Goal: Task Accomplishment & Management: Use online tool/utility

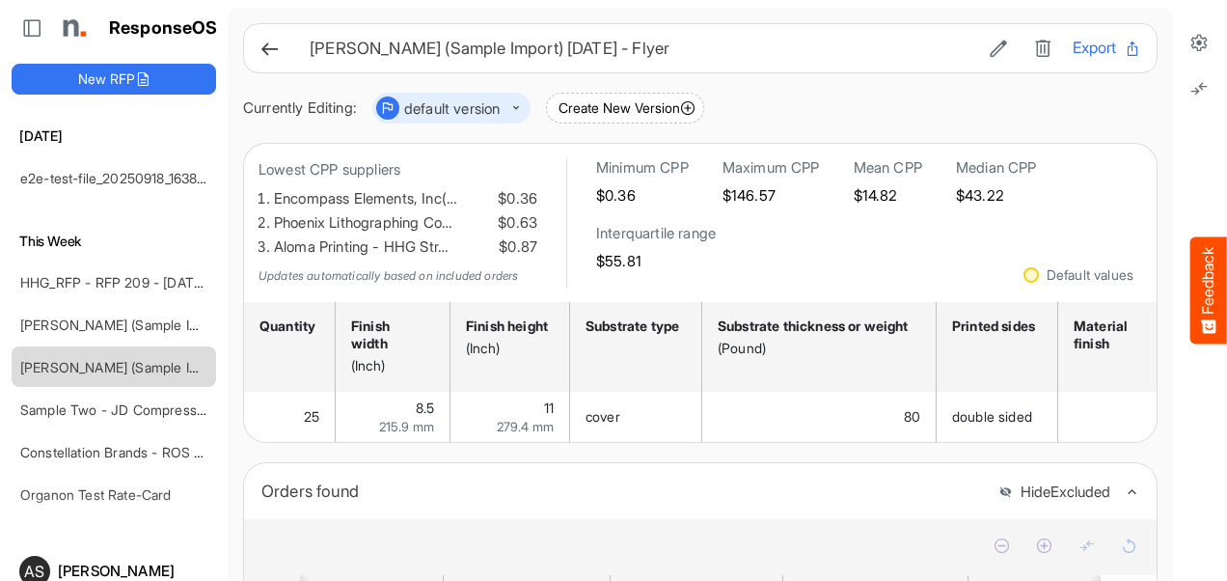
click at [84, 174] on link "e2e-test-file_20250918_163829" at bounding box center [116, 178] width 193 height 16
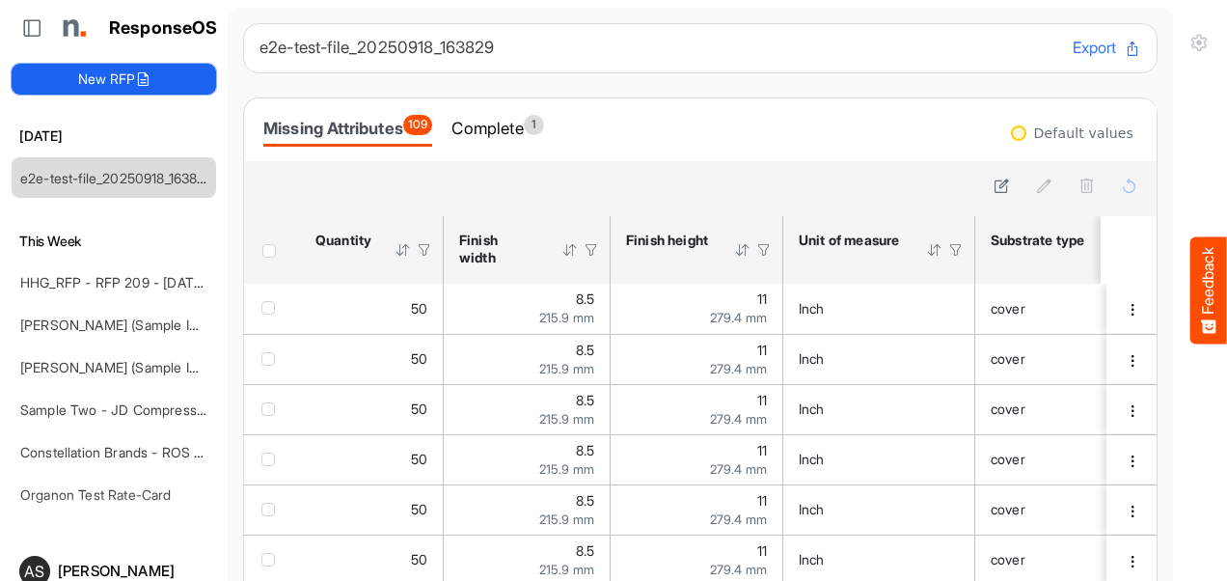
click at [137, 74] on icon at bounding box center [142, 78] width 15 height 15
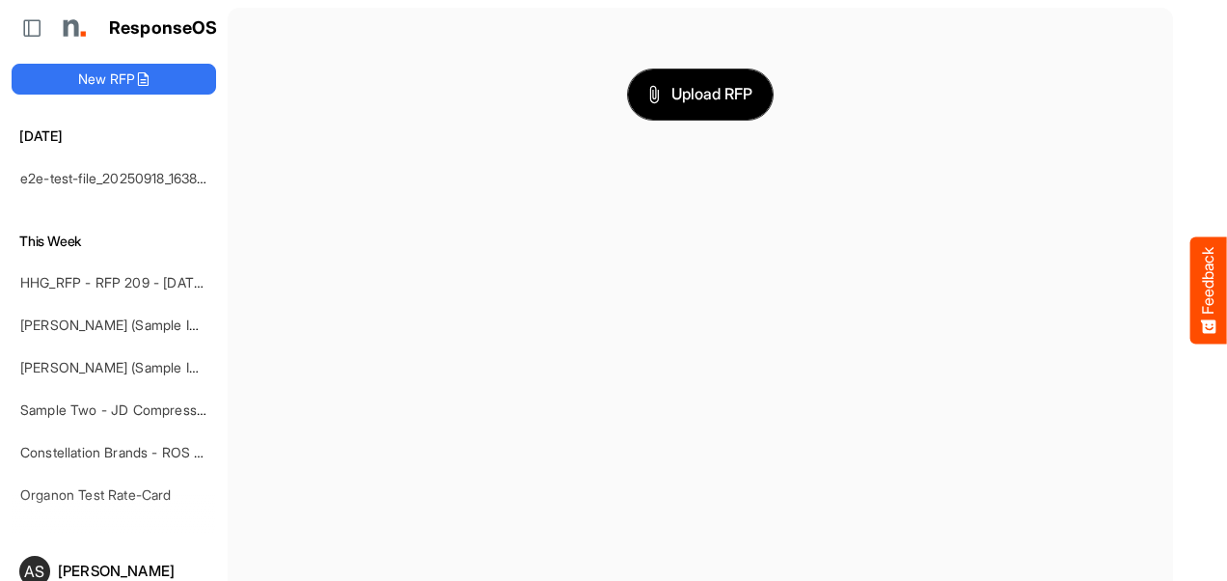
click at [692, 90] on span "Upload RFP" at bounding box center [700, 94] width 104 height 25
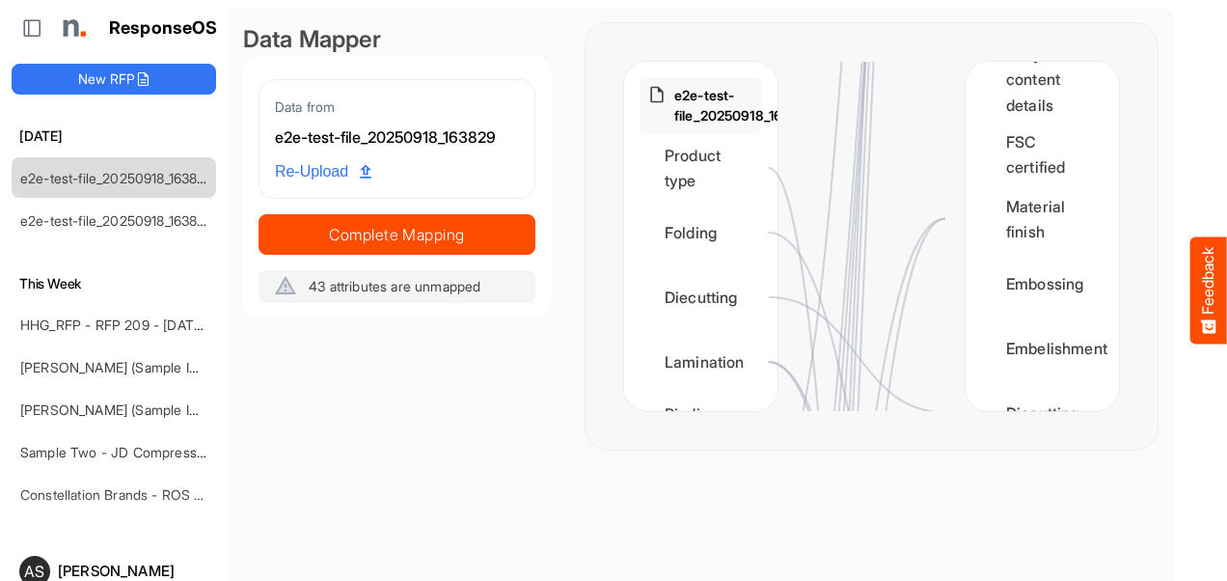
scroll to position [916, 0]
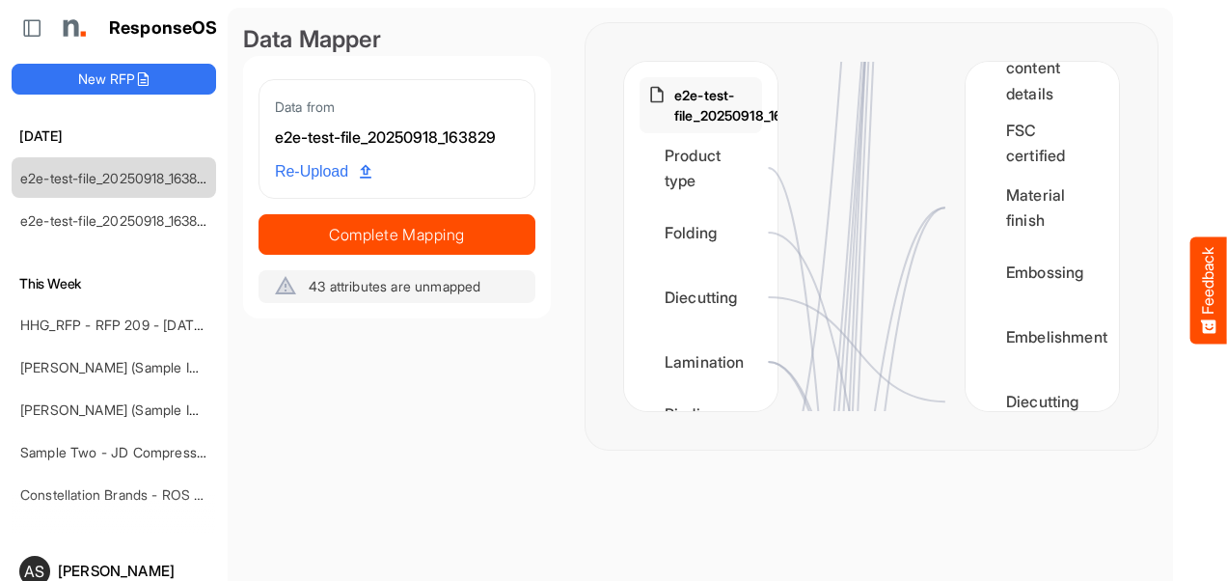
click at [257, 513] on main "Data Mapper Data from e2e-test-file_20250918_163829 Re-Upload Complete Mapping …" at bounding box center [700, 327] width 945 height 638
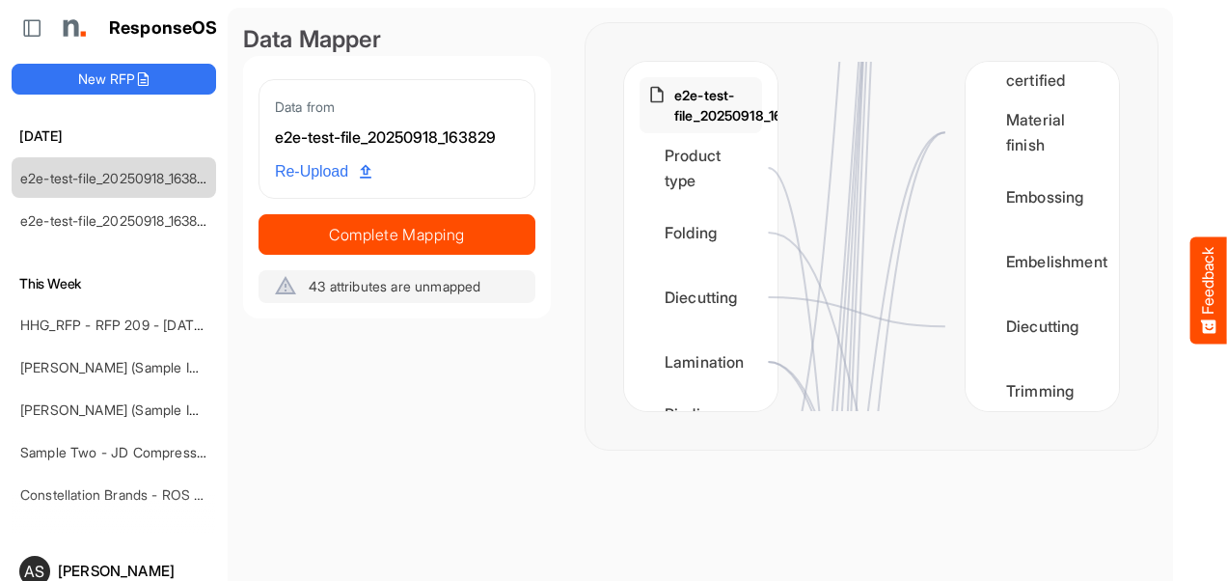
scroll to position [991, 12]
click at [1079, 404] on div "Quantity Finish width Finish height Unit of measure Substrate type Substrate th…" at bounding box center [1041, 236] width 153 height 349
click at [229, 519] on main "Data Mapper Data from e2e-test-file_20250918_163829 Re-Upload Complete Mapping …" at bounding box center [700, 327] width 945 height 638
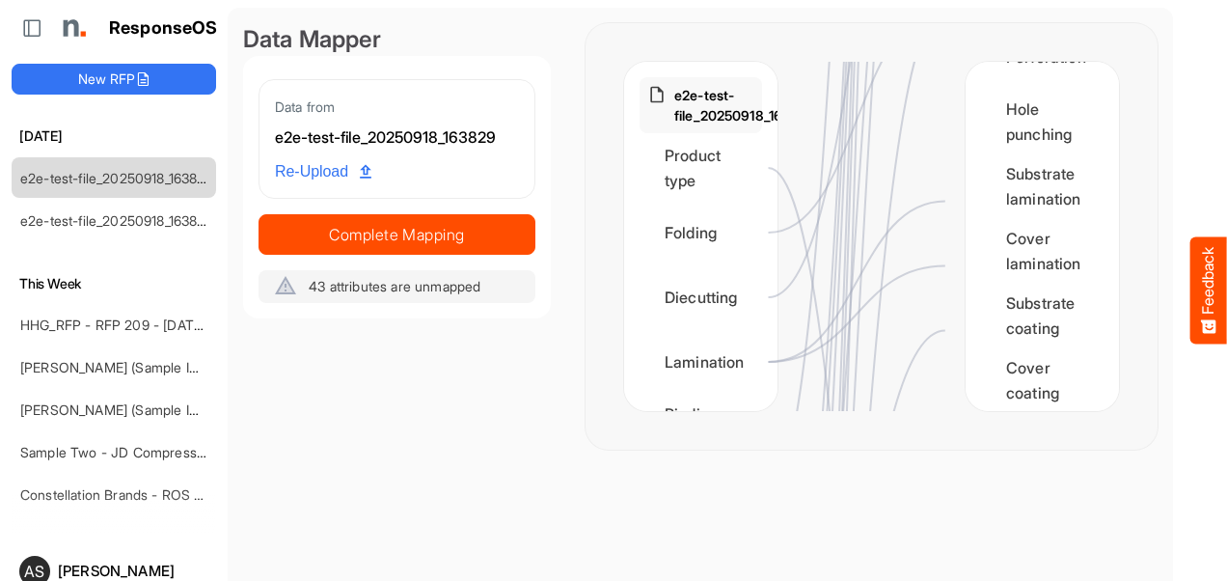
scroll to position [1288, 12]
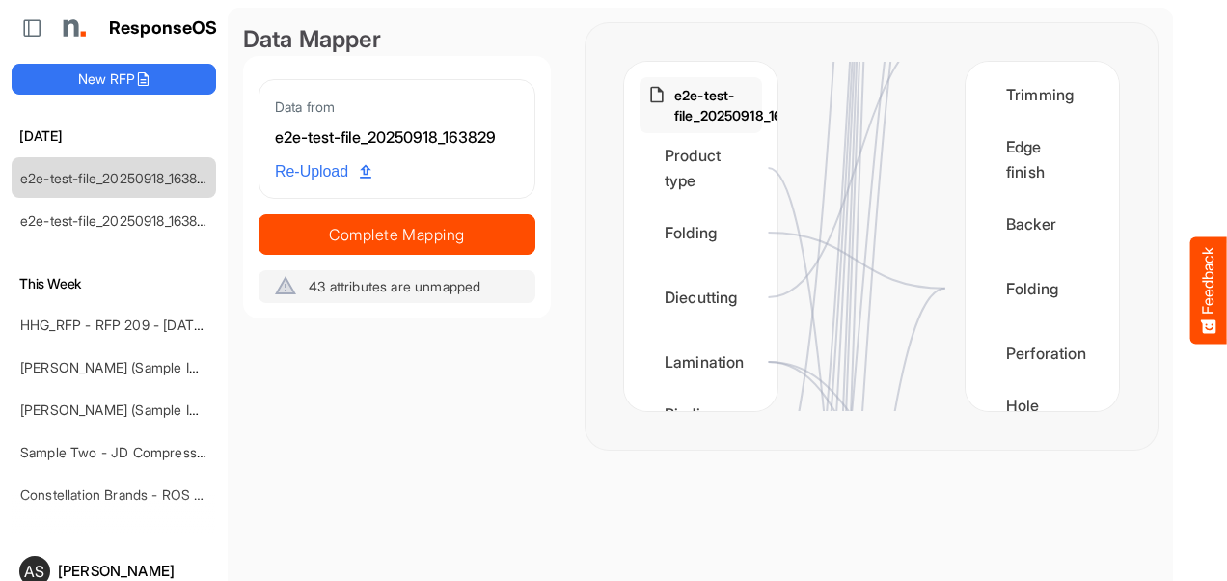
click at [233, 565] on main "Data Mapper Data from e2e-test-file_20250918_163829 Re-Upload Complete Mapping …" at bounding box center [700, 327] width 945 height 638
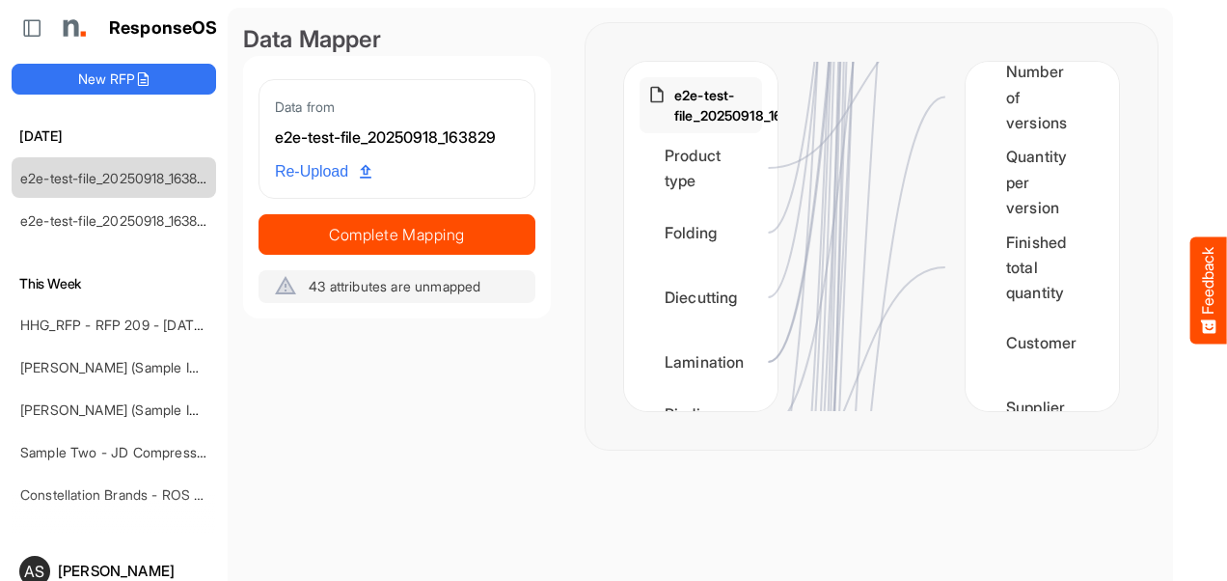
scroll to position [2506, 12]
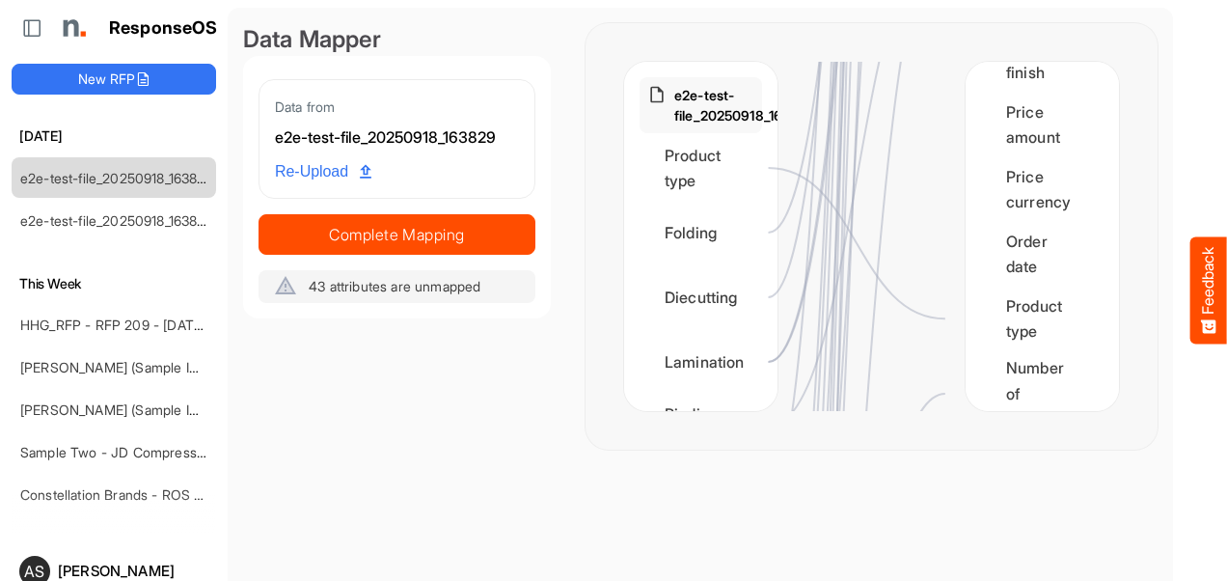
click at [1089, 192] on div "e2e-test-file_20250918_163829 Product type Folding Diecutting Lamination Bindin…" at bounding box center [871, 236] width 572 height 426
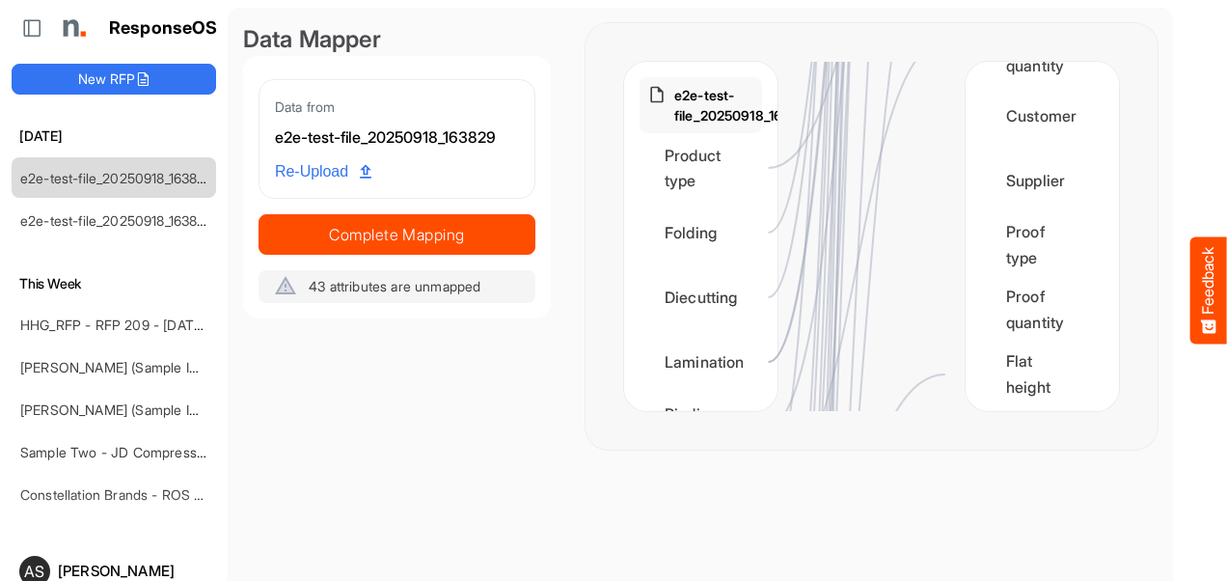
scroll to position [2731, 12]
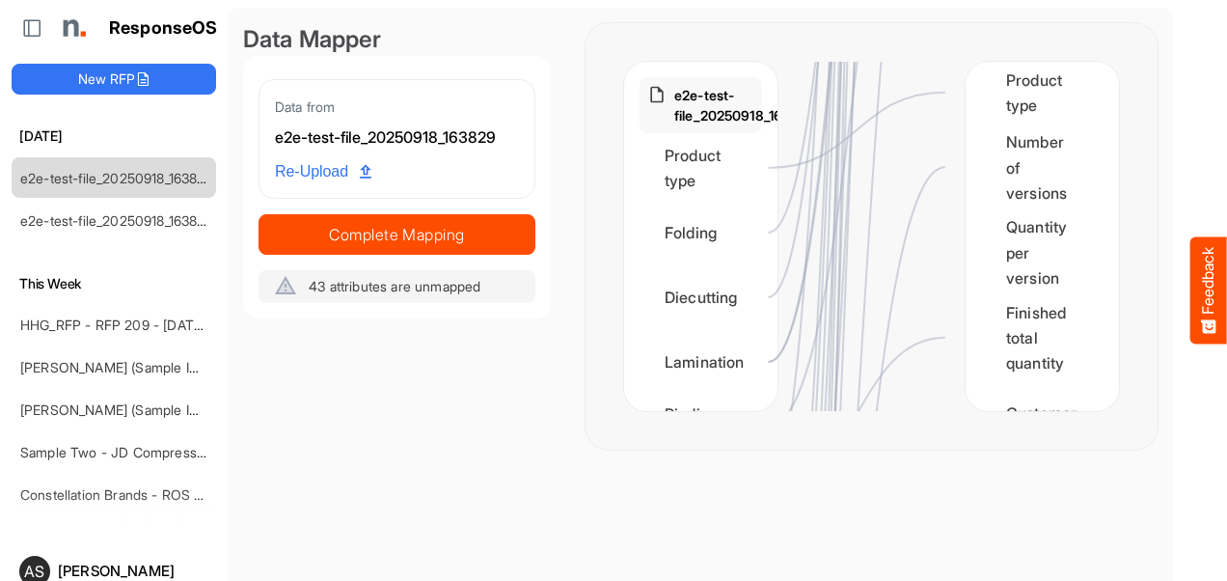
click at [247, 542] on main "Data Mapper Data from e2e-test-file_20250918_163829 Re-Upload Complete Mapping …" at bounding box center [700, 327] width 945 height 638
click at [237, 489] on main "Data Mapper Data from e2e-test-file_20250918_163829 Re-Upload Complete Mapping …" at bounding box center [700, 327] width 945 height 638
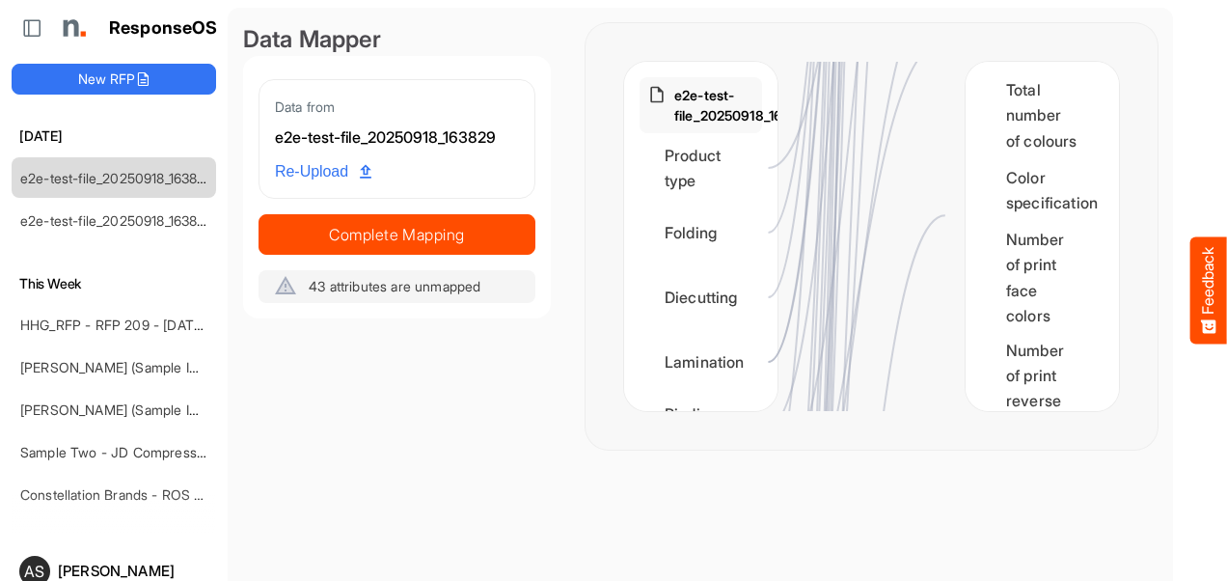
scroll to position [3535, 12]
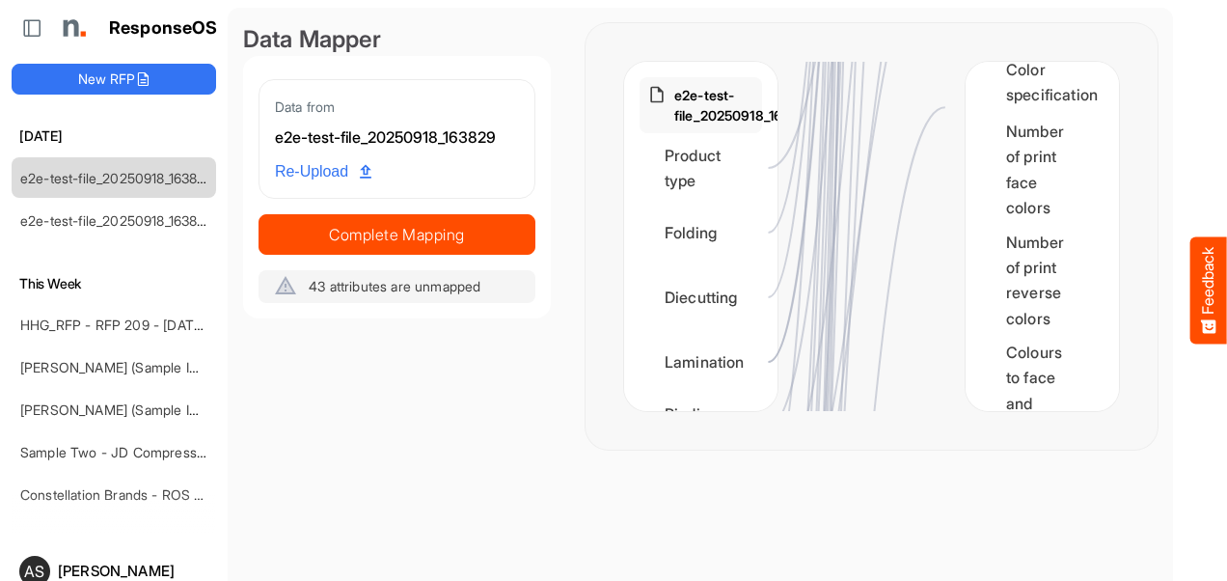
click at [246, 509] on main "Data Mapper Data from e2e-test-file_20250918_163829 Re-Upload Complete Mapping …" at bounding box center [700, 327] width 945 height 638
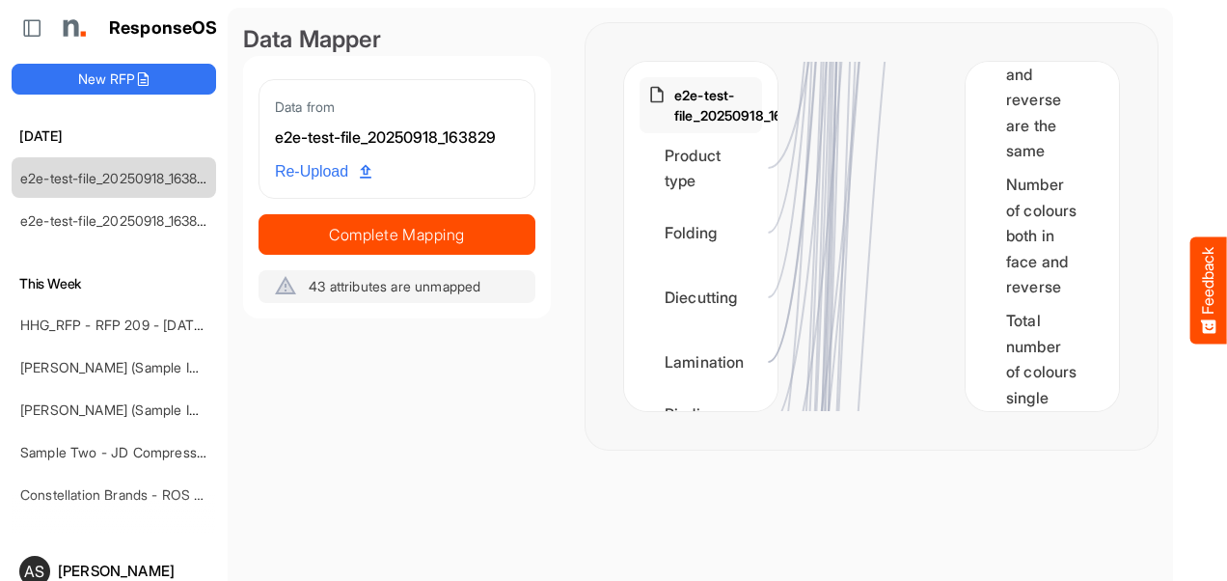
scroll to position [3566, 12]
click at [250, 551] on main "Data Mapper Data from e2e-test-file_20250918_163829 Re-Upload Complete Mapping …" at bounding box center [700, 327] width 945 height 638
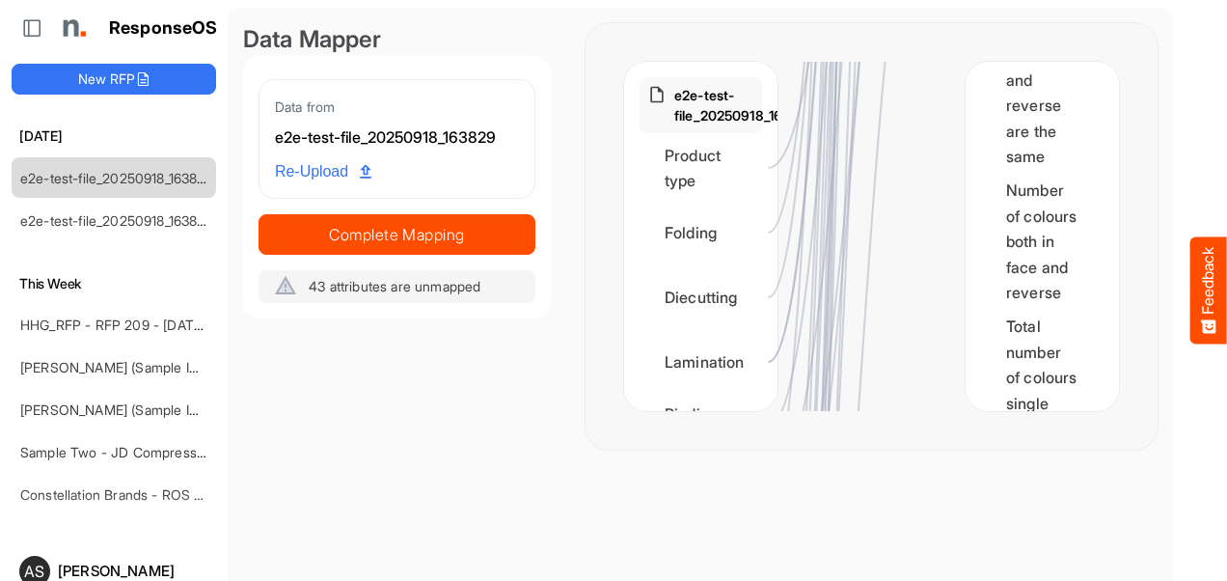
scroll to position [3761, 12]
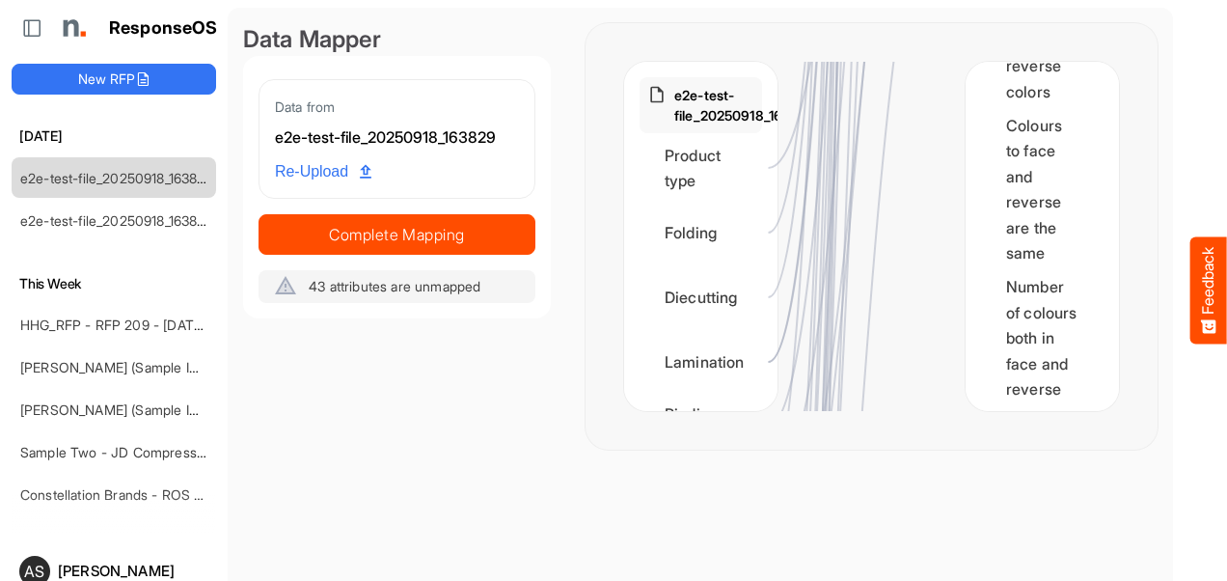
click at [237, 526] on main "Data Mapper Data from e2e-test-file_20250918_163829 Re-Upload Complete Mapping …" at bounding box center [700, 327] width 945 height 638
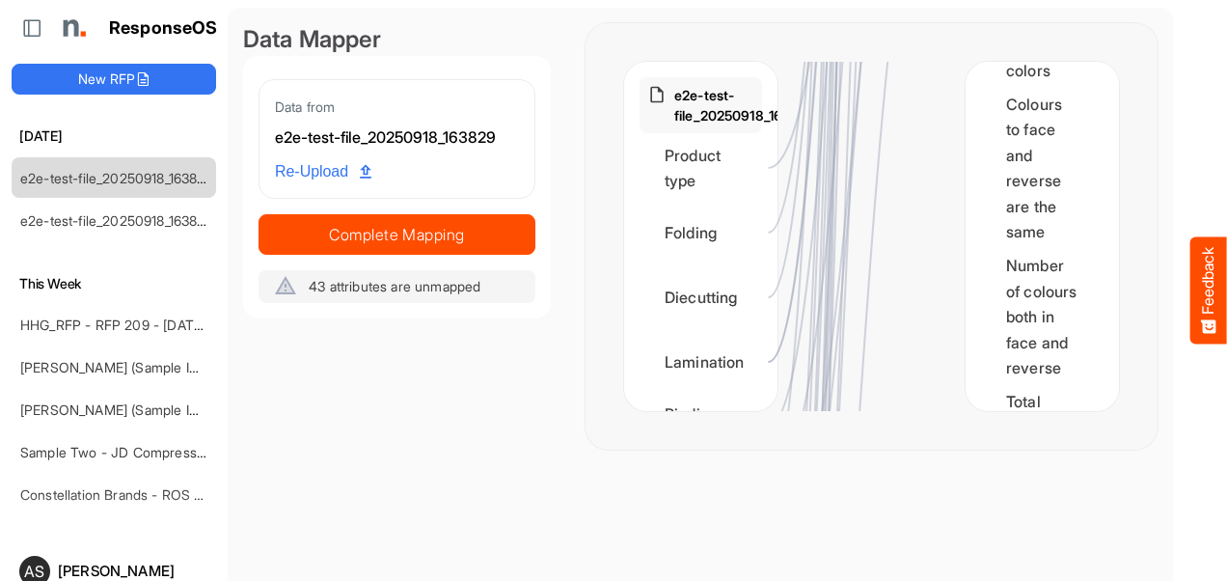
scroll to position [3901, 12]
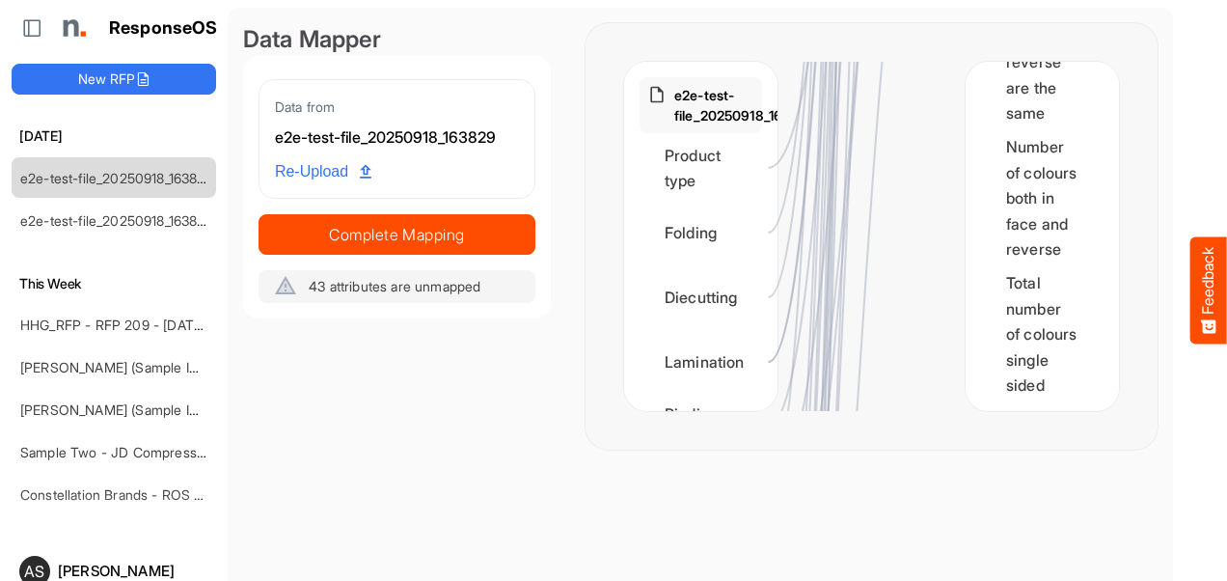
click at [253, 490] on main "Data Mapper Data from e2e-test-file_20250918_163829 Re-Upload Complete Mapping …" at bounding box center [700, 327] width 945 height 638
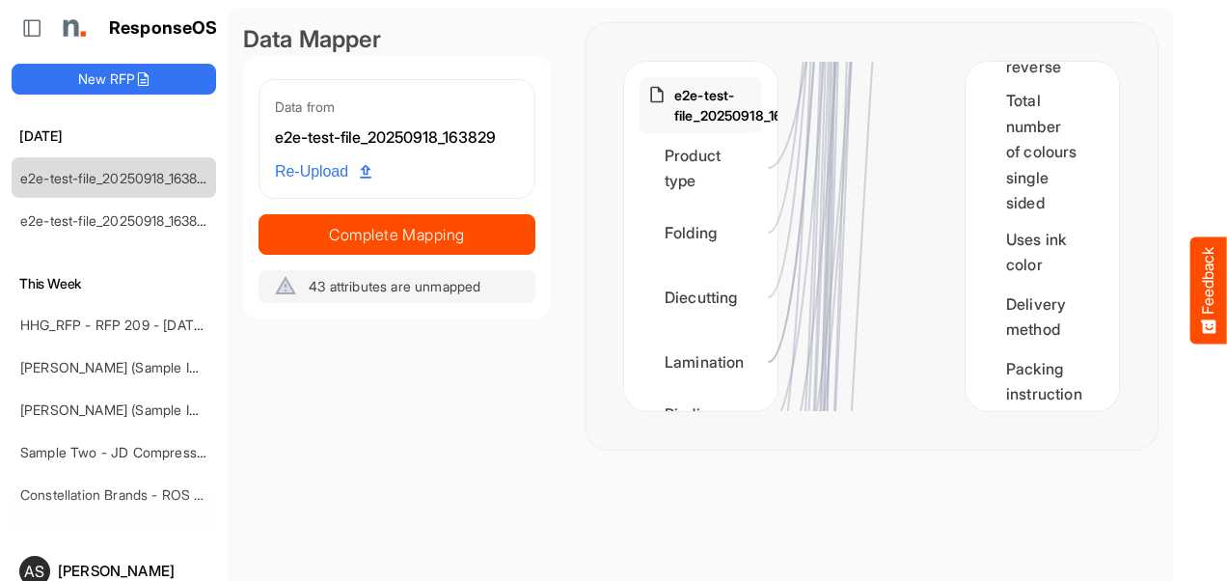
scroll to position [4041, 12]
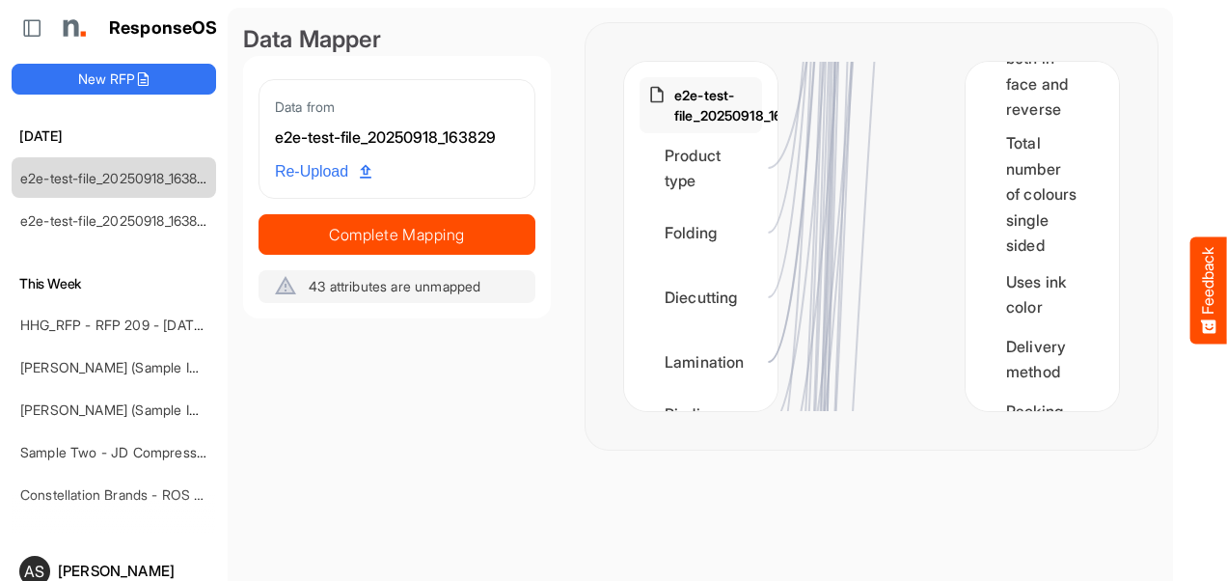
click at [231, 485] on main "Data Mapper Data from e2e-test-file_20250918_163829 Re-Upload Complete Mapping …" at bounding box center [700, 327] width 945 height 638
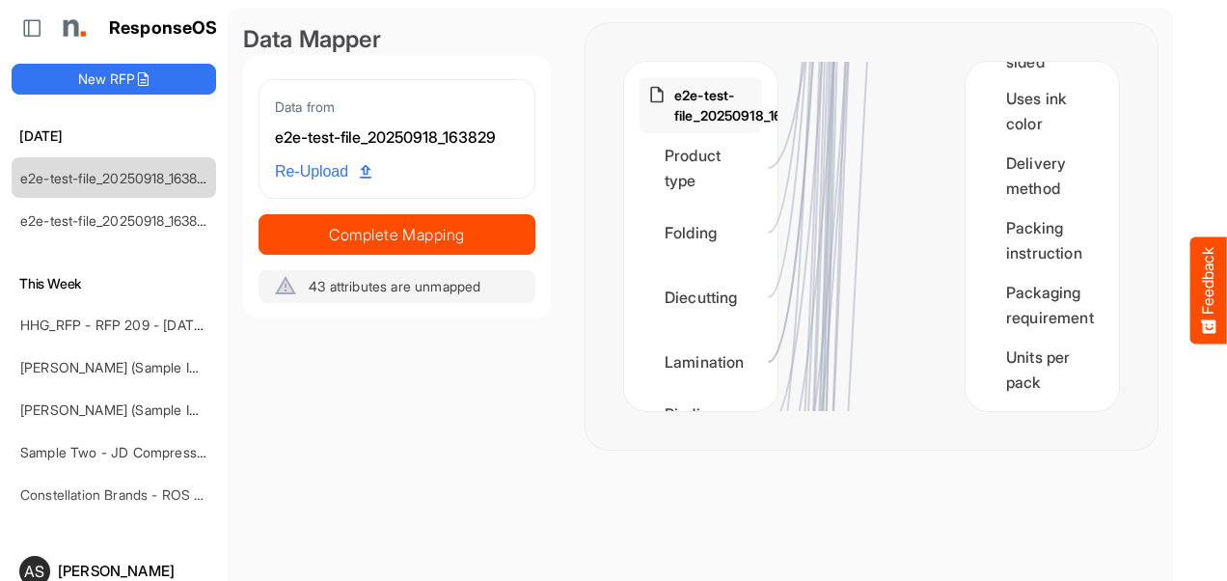
scroll to position [4299, 12]
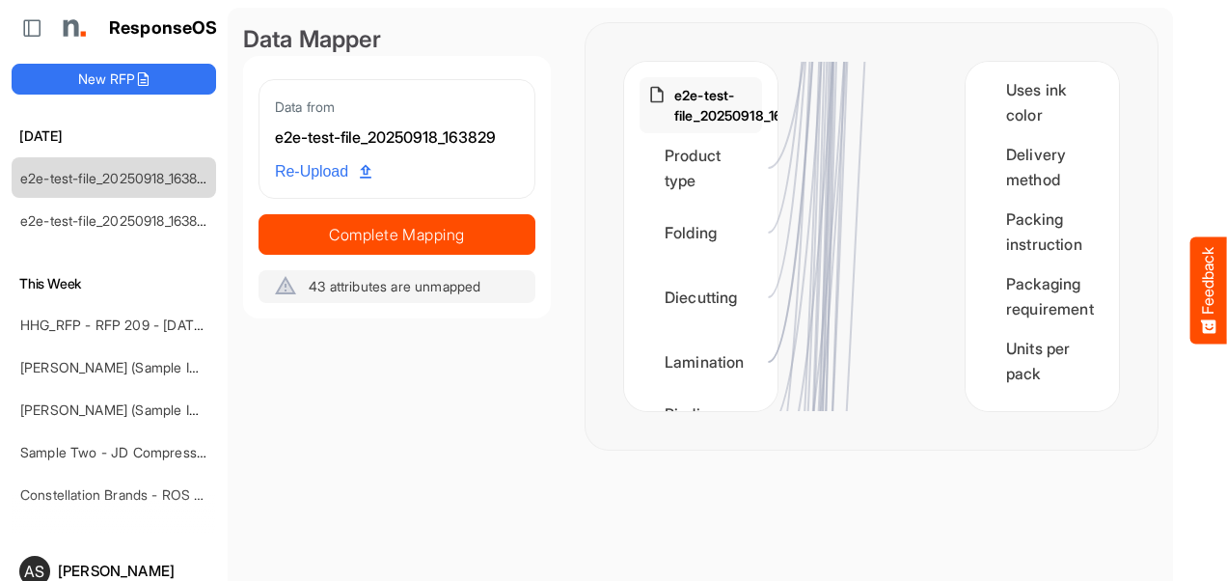
click at [1084, 400] on div "Quantity Finish width Finish height Unit of measure Substrate type Substrate th…" at bounding box center [1041, 236] width 153 height 349
